Goal: Task Accomplishment & Management: Manage account settings

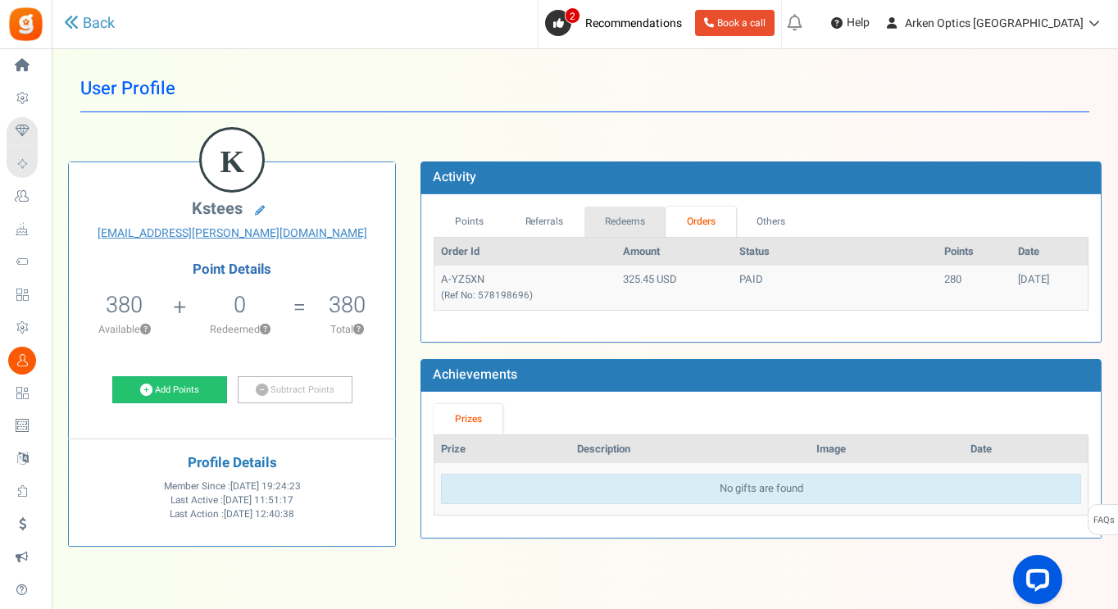
click at [635, 212] on link "Redeems" at bounding box center [626, 222] width 82 height 30
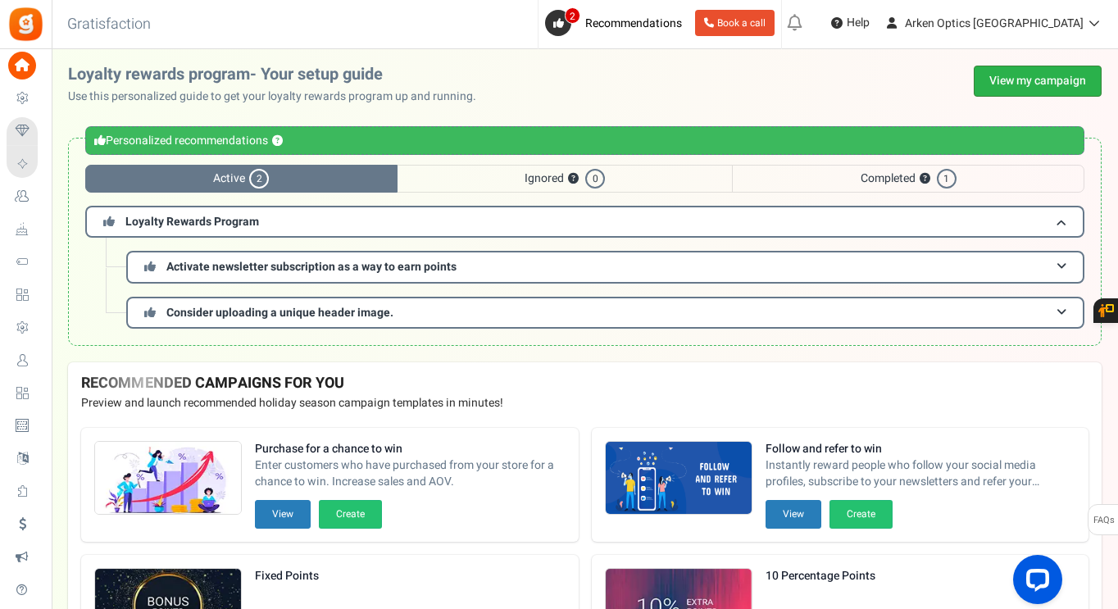
click at [1049, 80] on link "View my campaign" at bounding box center [1038, 81] width 128 height 31
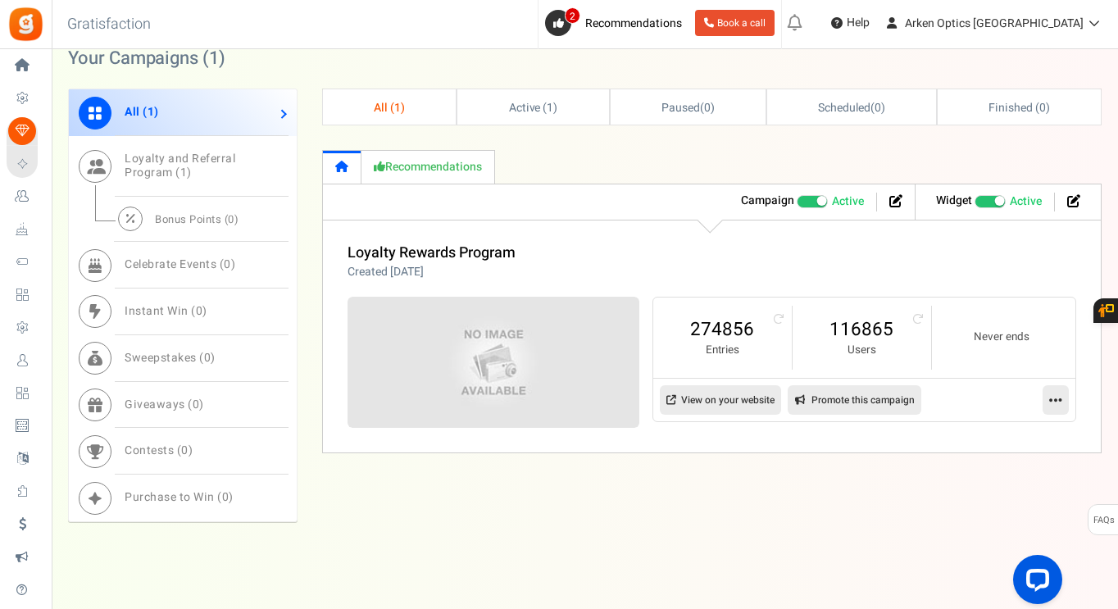
scroll to position [738, 0]
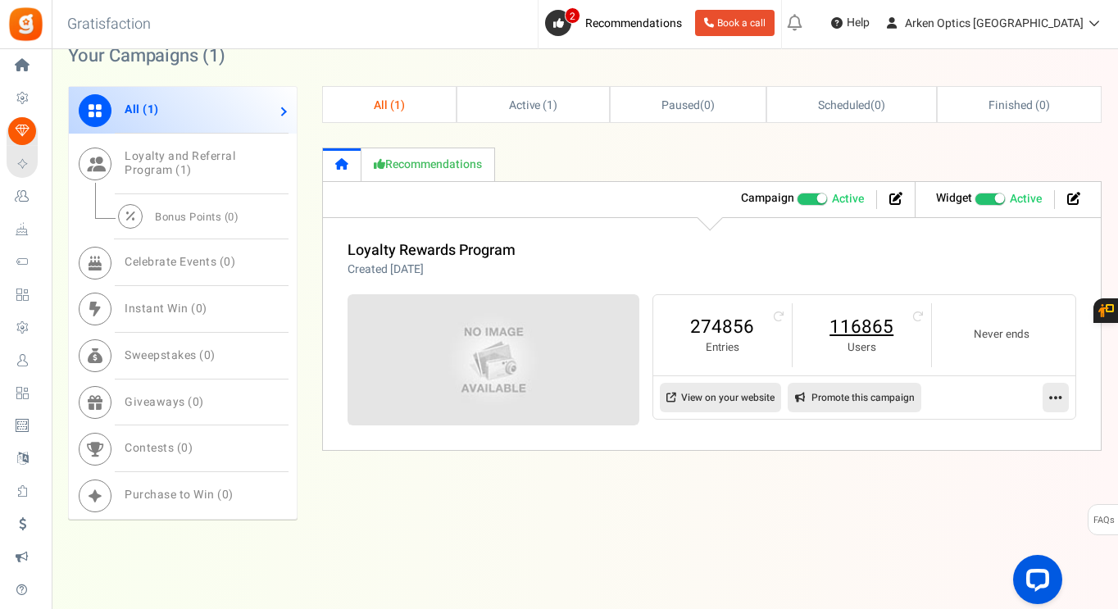
click at [857, 331] on link "116865" at bounding box center [862, 327] width 106 height 26
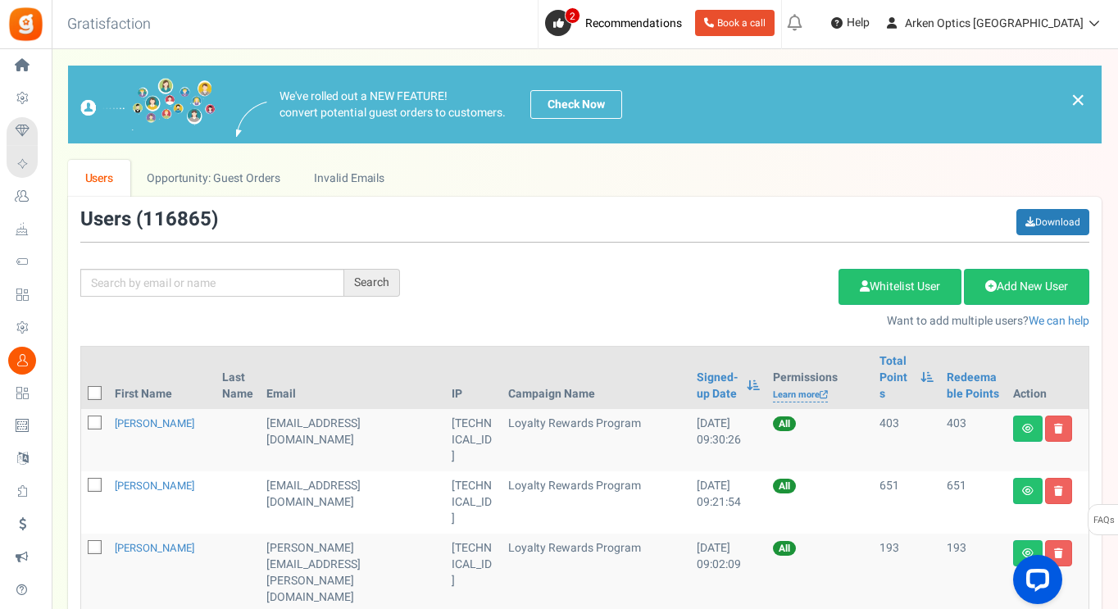
scroll to position [164, 0]
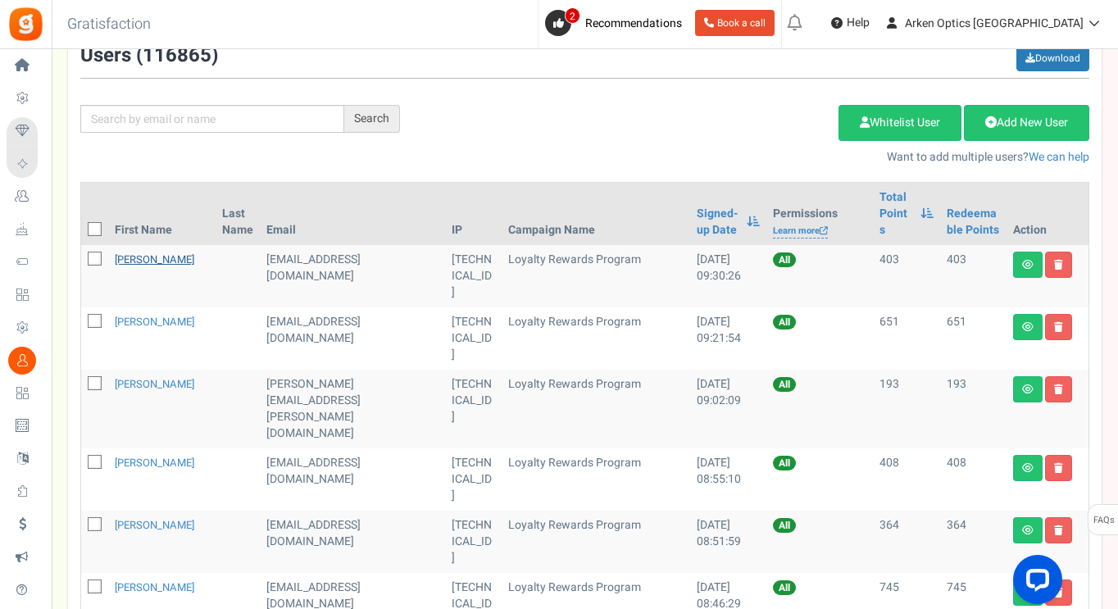
click at [143, 252] on link "Andrew Guillory" at bounding box center [155, 260] width 80 height 16
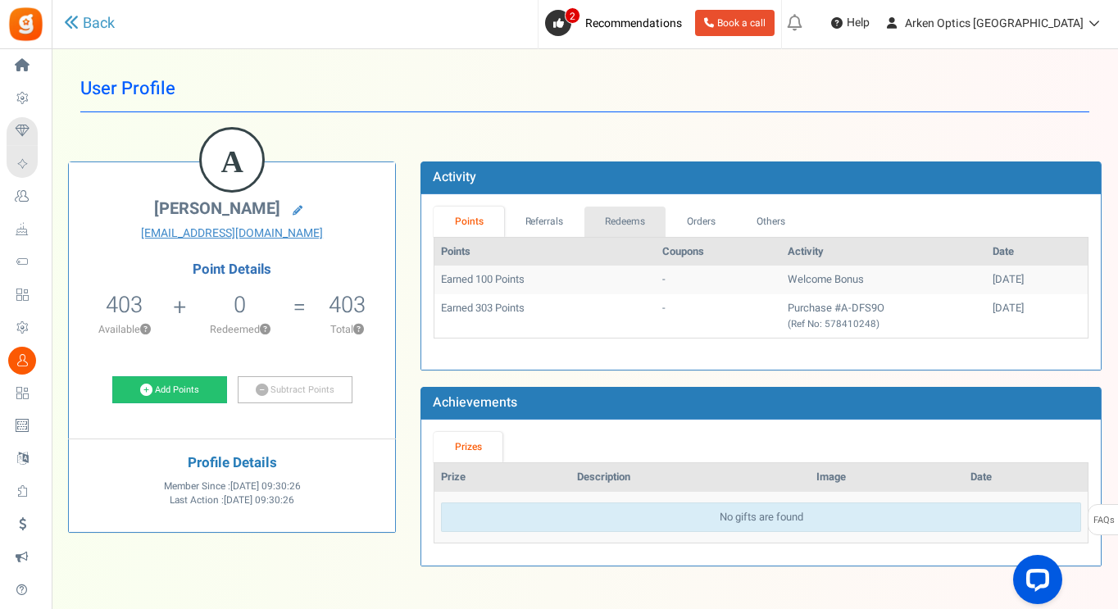
click at [626, 214] on link "Redeems" at bounding box center [626, 222] width 82 height 30
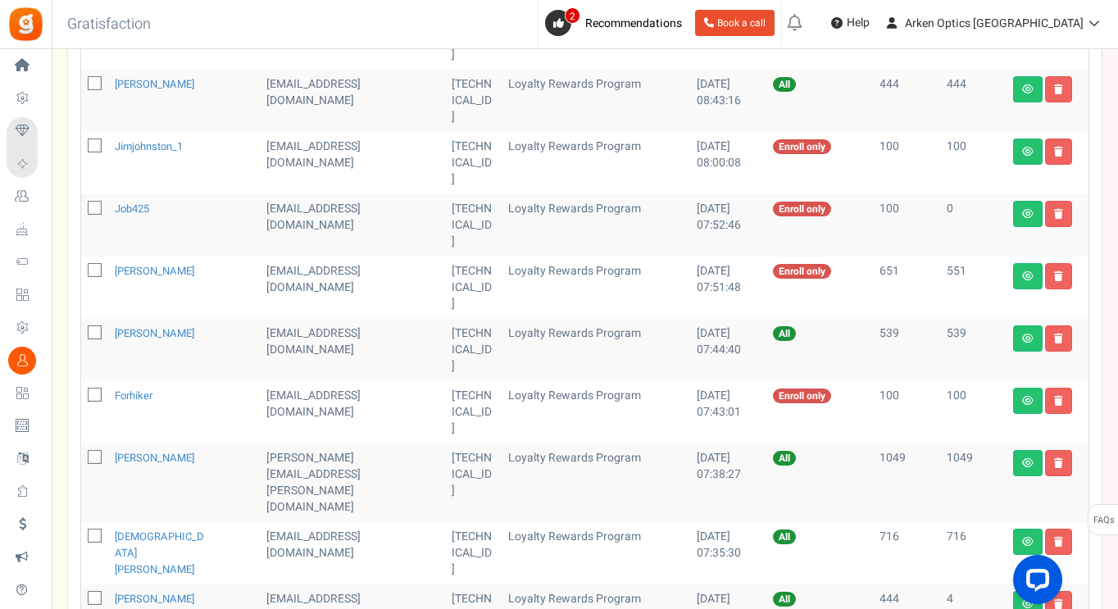
scroll to position [738, 0]
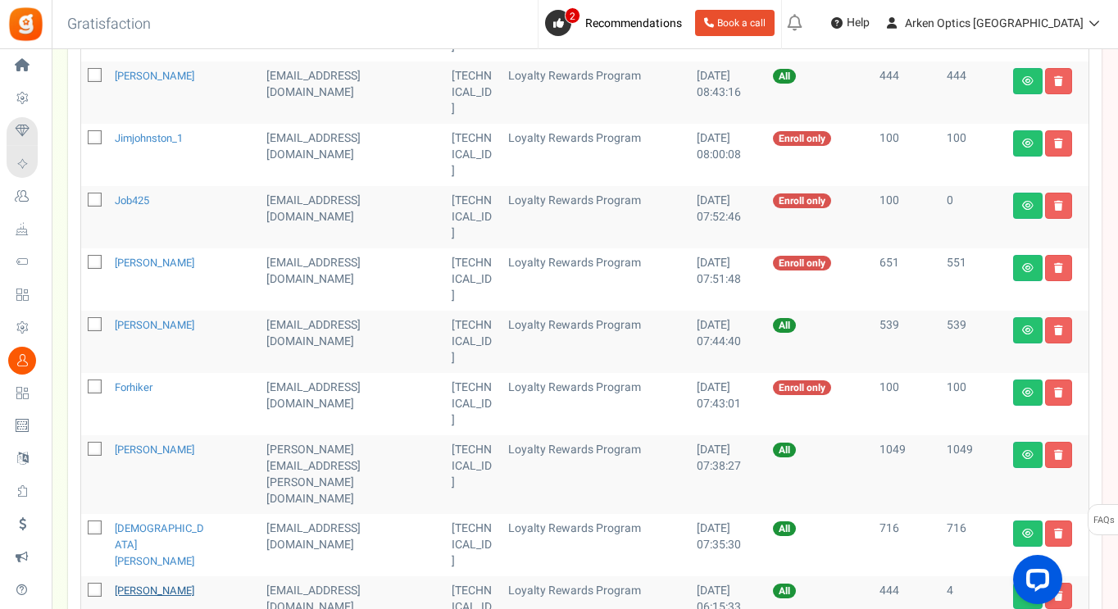
click at [142, 583] on link "Matt Galanti" at bounding box center [155, 591] width 80 height 16
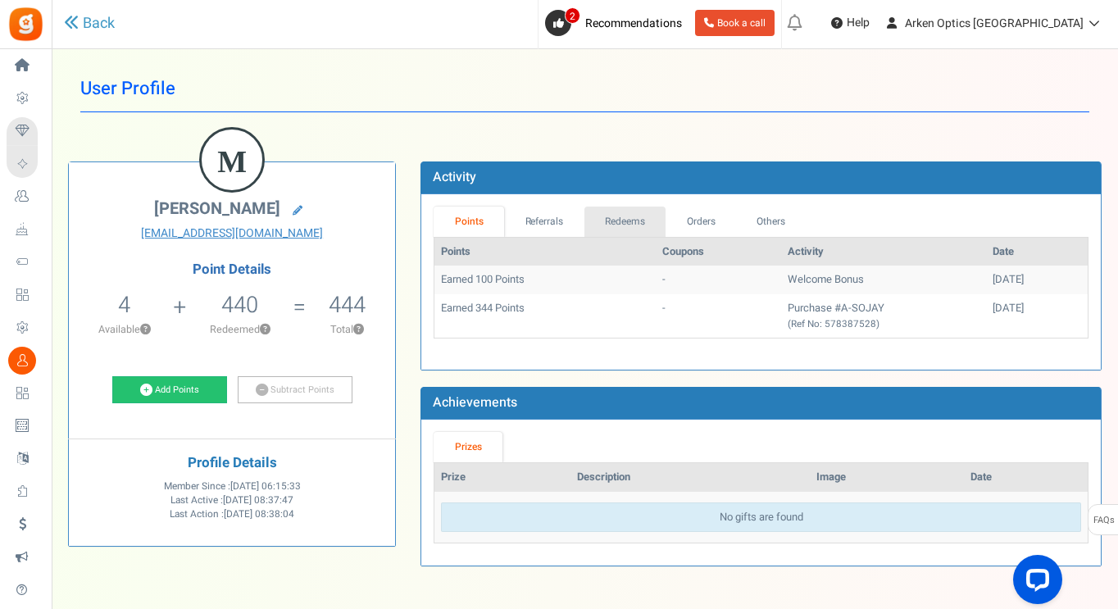
click at [631, 226] on link "Redeems" at bounding box center [626, 222] width 82 height 30
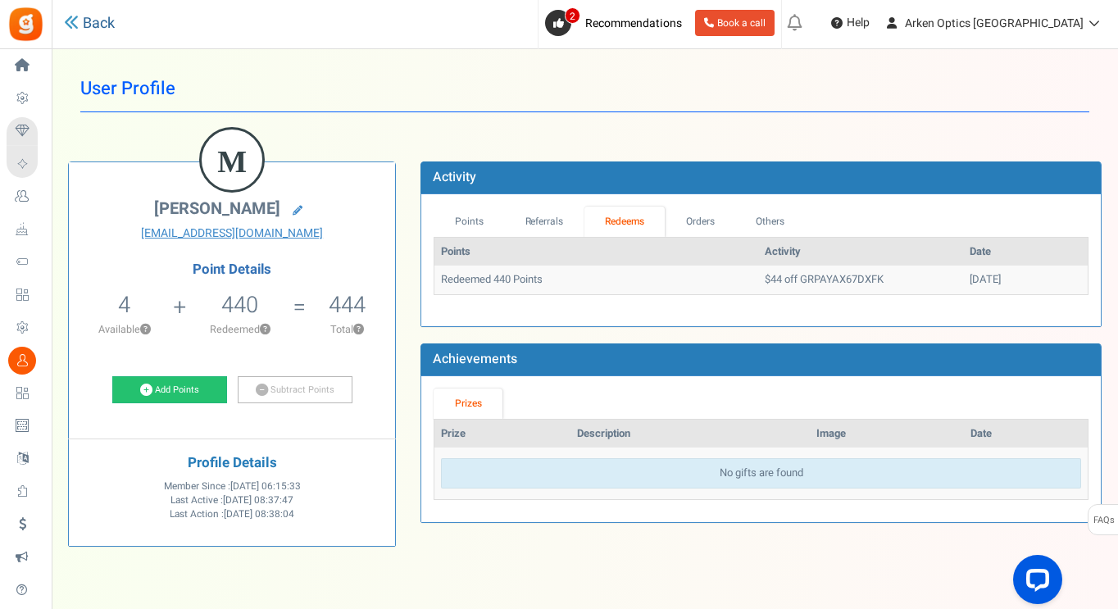
click at [109, 29] on link "Back" at bounding box center [89, 23] width 51 height 21
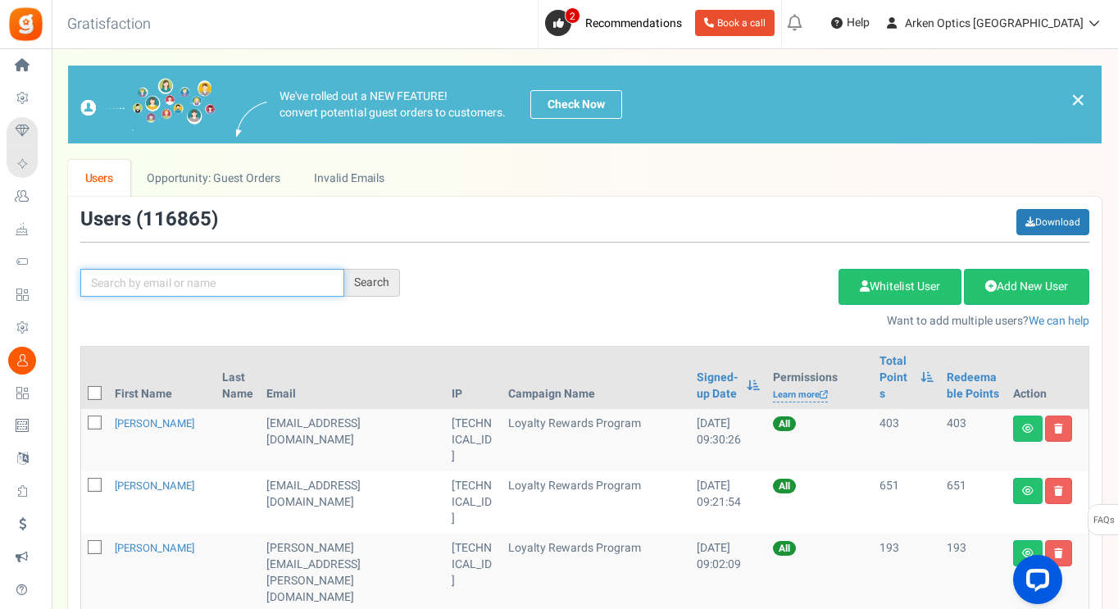
click at [239, 285] on input "text" at bounding box center [212, 283] width 264 height 28
paste input "ttenley9755@gmail.com"
type input "ttenley9755@gmail.com"
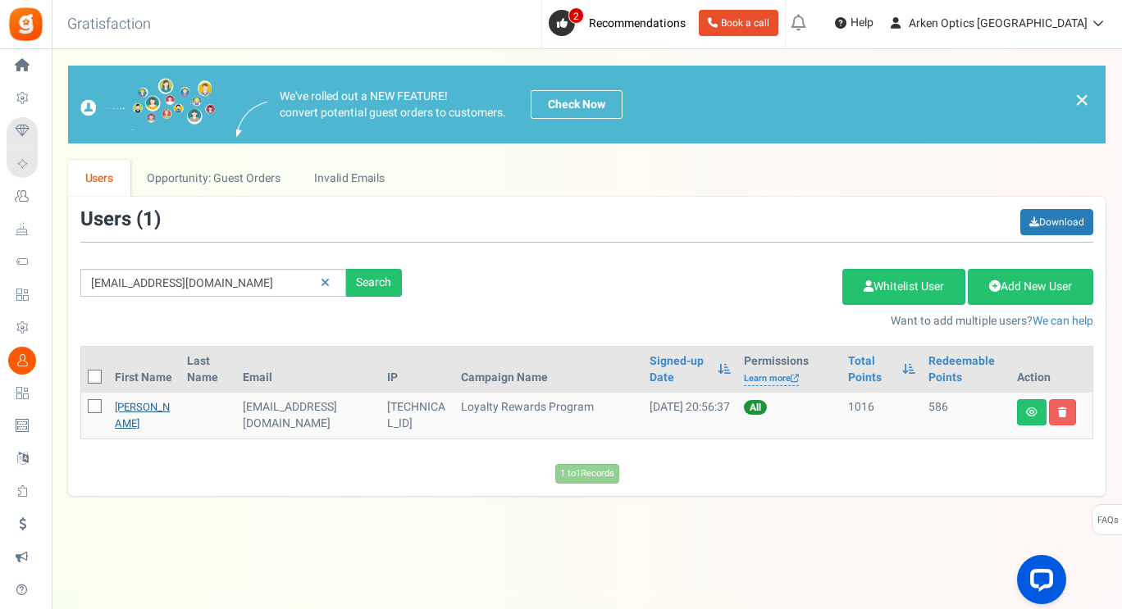
click at [142, 404] on link "Thomas tenley" at bounding box center [142, 415] width 55 height 32
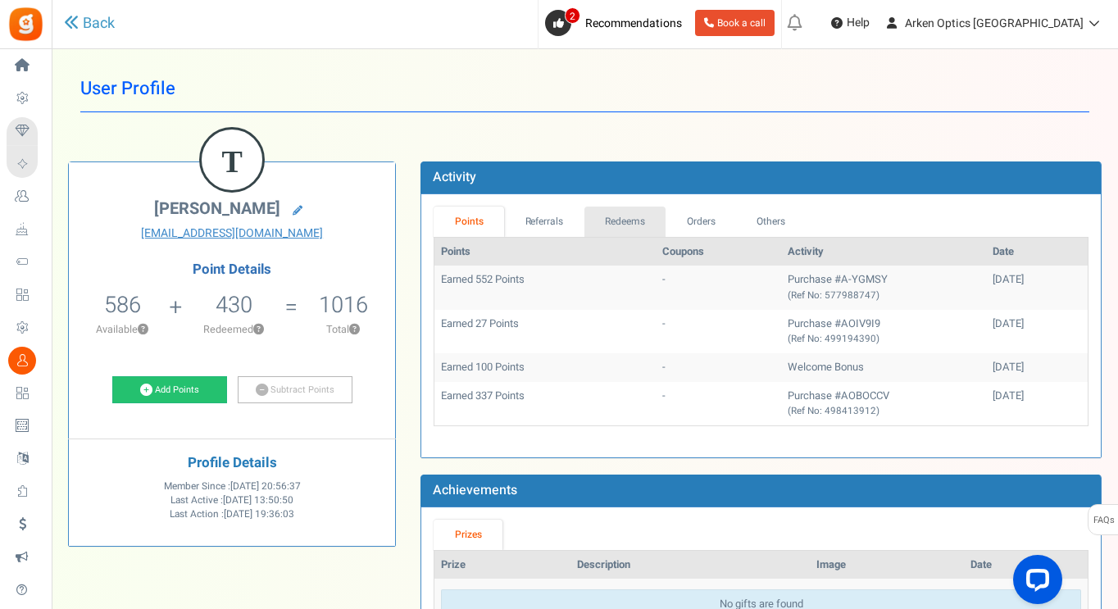
click at [639, 219] on link "Redeems" at bounding box center [626, 222] width 82 height 30
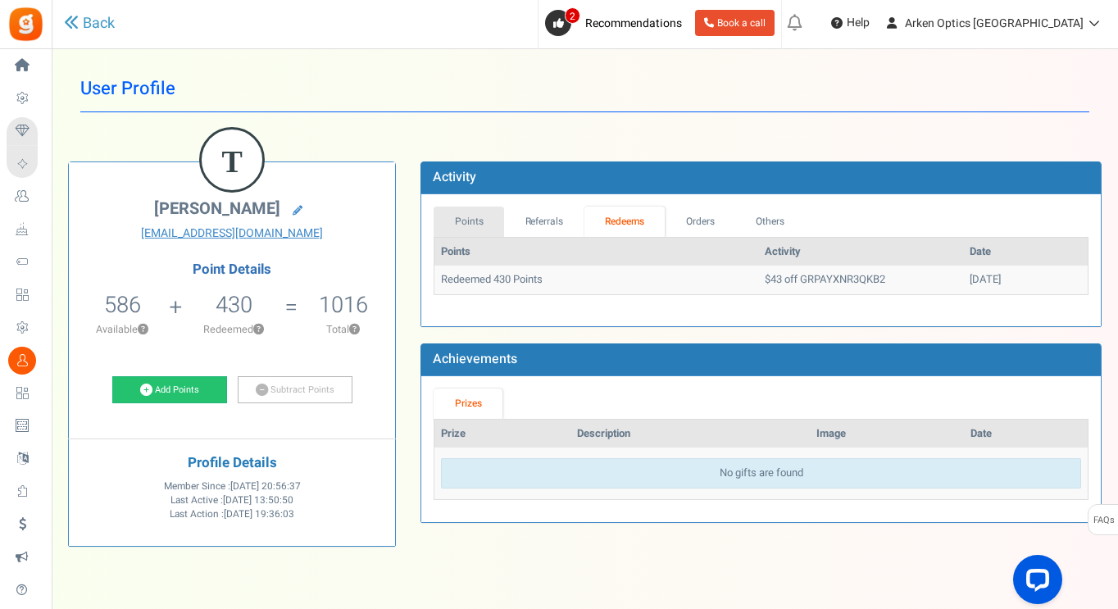
click at [480, 214] on link "Points" at bounding box center [469, 222] width 71 height 30
